Goal: Task Accomplishment & Management: Use online tool/utility

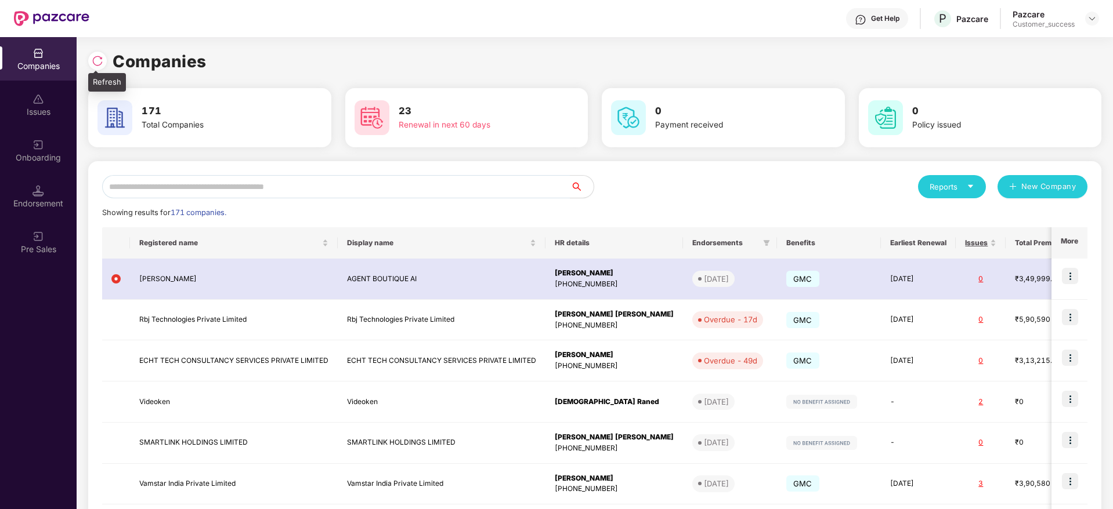
click at [97, 64] on img at bounding box center [98, 61] width 12 height 12
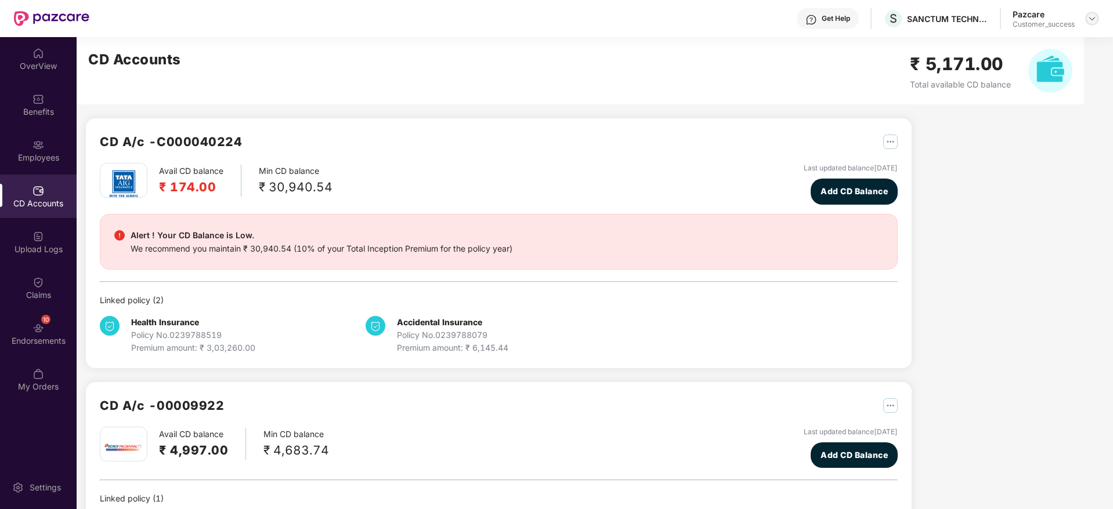
click at [1091, 23] on div at bounding box center [1092, 19] width 14 height 14
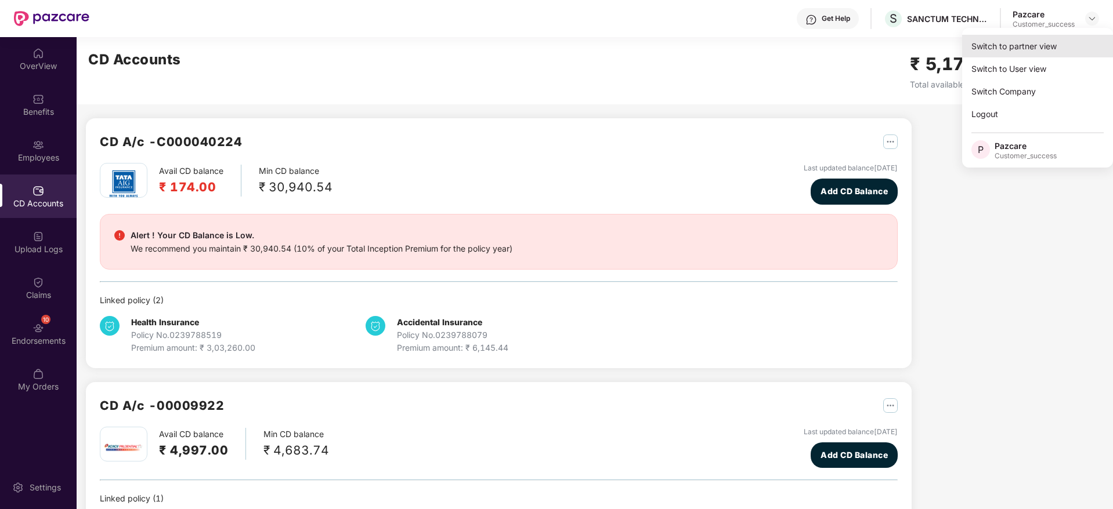
click at [1074, 46] on div "Switch to partner view" at bounding box center [1037, 46] width 151 height 23
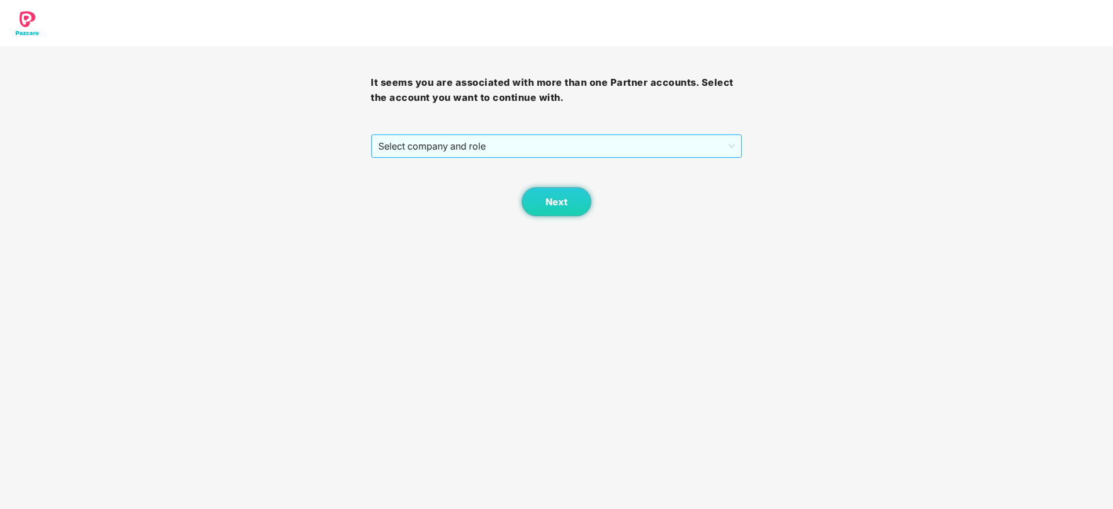
click at [501, 140] on span "Select company and role" at bounding box center [556, 146] width 356 height 22
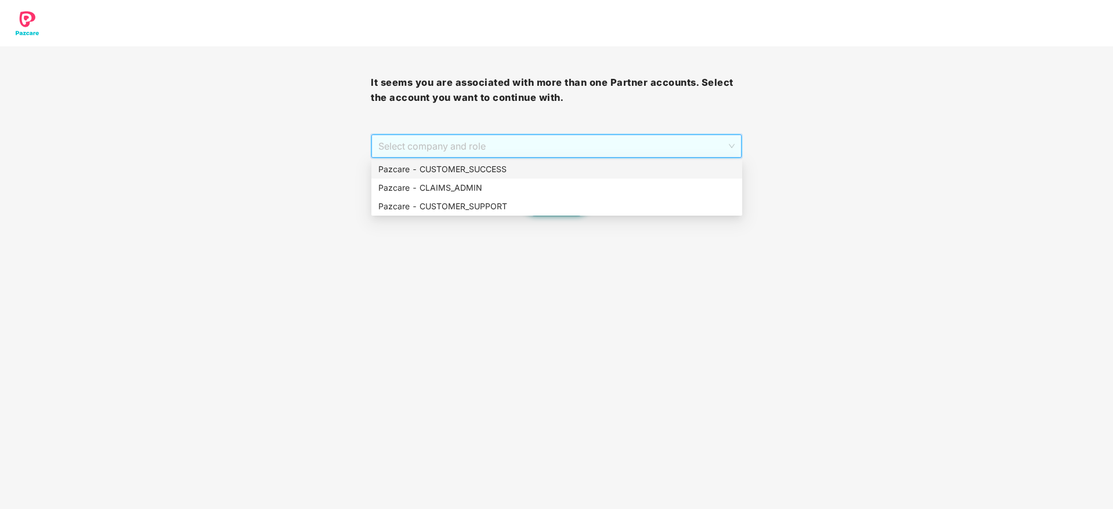
click at [499, 169] on div "Pazcare - CUSTOMER_SUCCESS" at bounding box center [556, 169] width 357 height 13
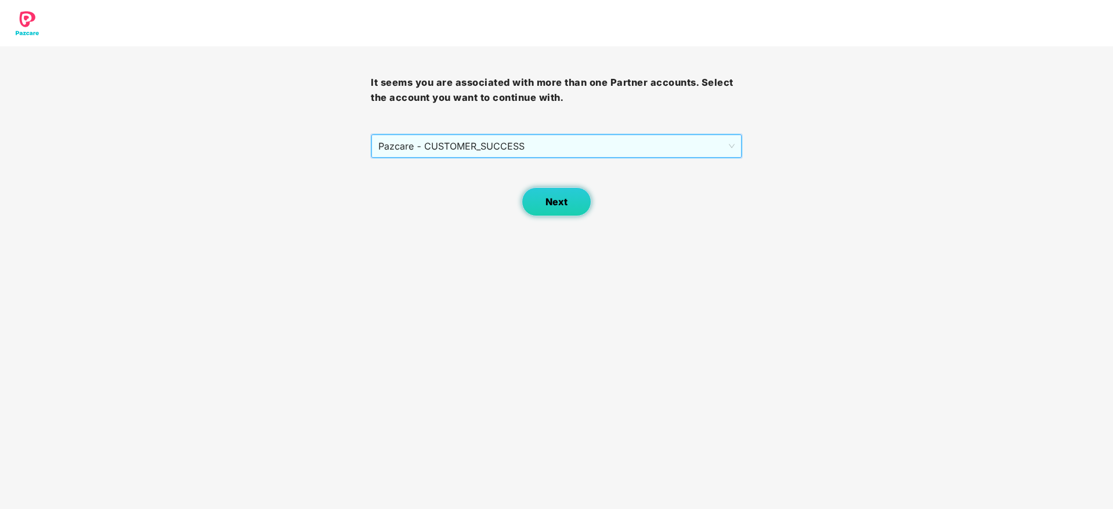
click at [557, 194] on button "Next" at bounding box center [557, 201] width 70 height 29
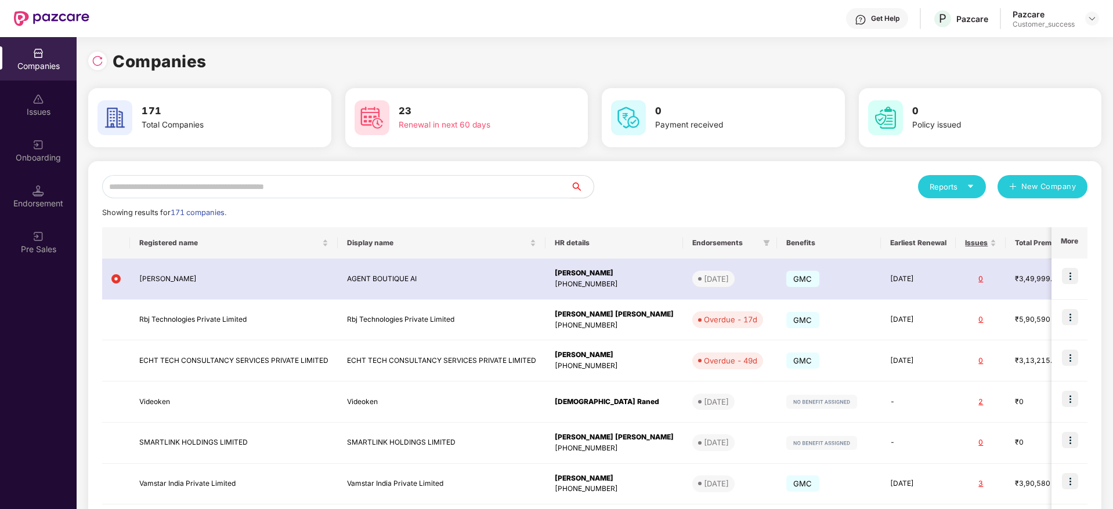
click at [450, 185] on input "text" at bounding box center [336, 186] width 468 height 23
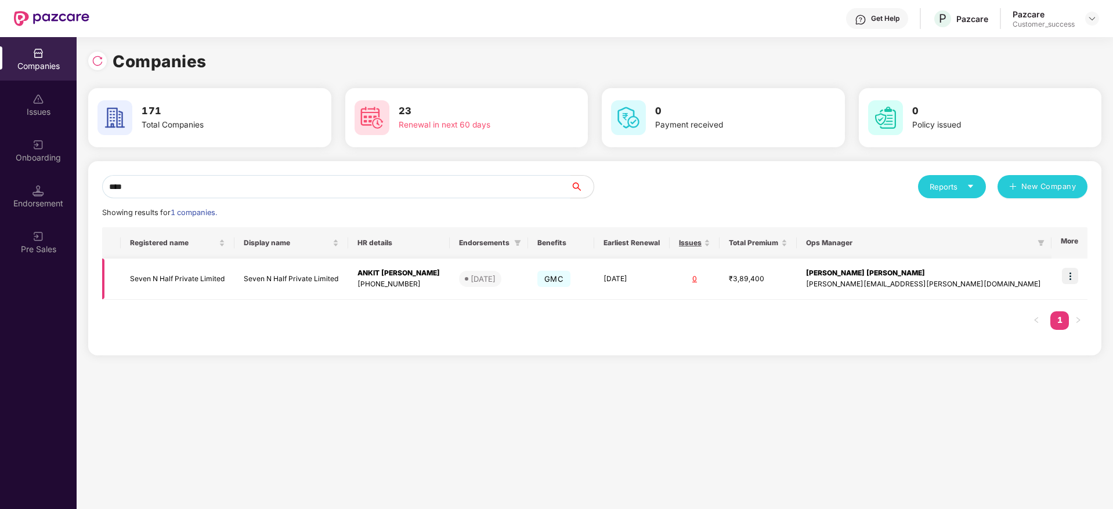
type input "****"
copy tr "Seven N Half Private Limited"
click at [875, 419] on div "Companies 171 Total Companies 23 Renewal in next 60 days 0 Payment received 0 P…" at bounding box center [595, 273] width 1036 height 472
